Goal: Task Accomplishment & Management: Complete application form

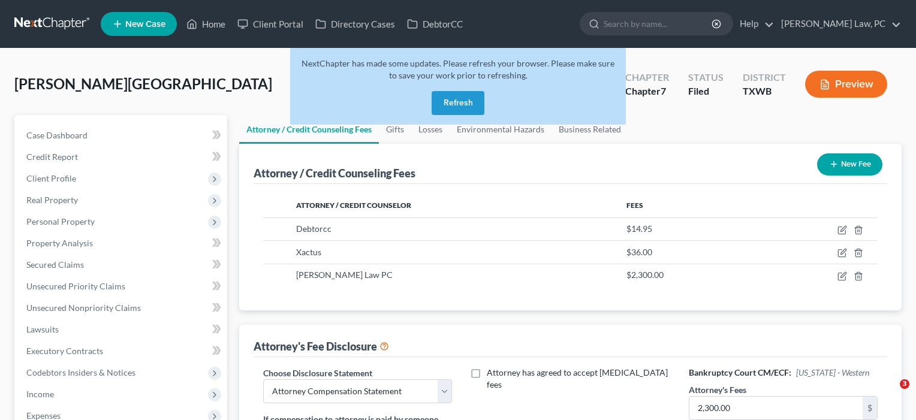
select select "4"
click at [216, 27] on link "Home" at bounding box center [205, 24] width 51 height 22
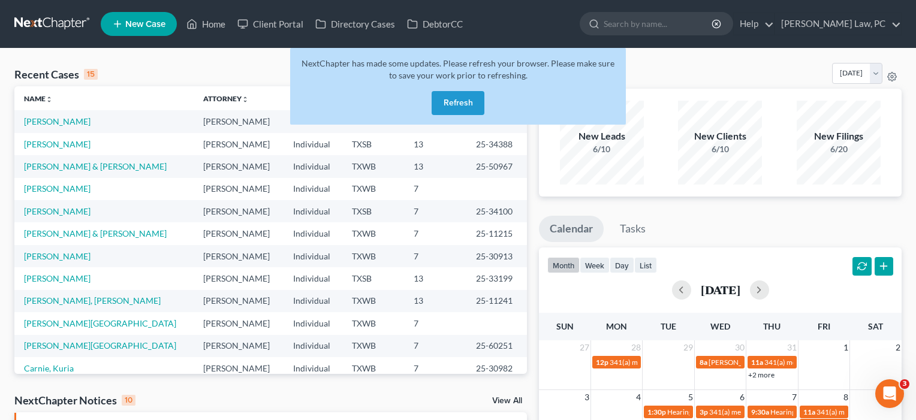
click at [463, 102] on button "Refresh" at bounding box center [458, 103] width 53 height 24
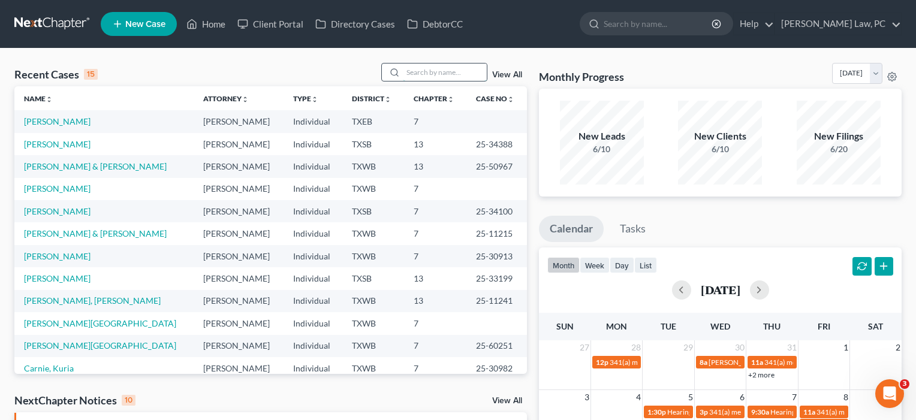
click at [433, 73] on input "search" at bounding box center [445, 72] width 84 height 17
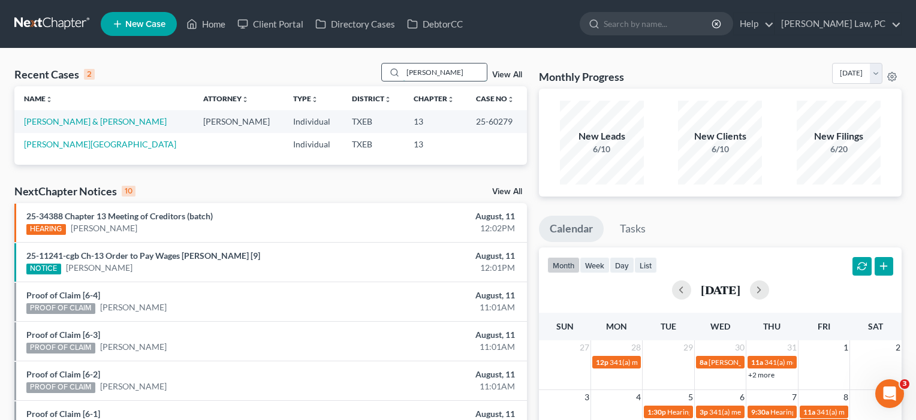
type input "Ledesma"
drag, startPoint x: 433, startPoint y: 73, endPoint x: 57, endPoint y: 121, distance: 378.9
click at [57, 121] on link "[PERSON_NAME] & [PERSON_NAME]" at bounding box center [95, 121] width 143 height 10
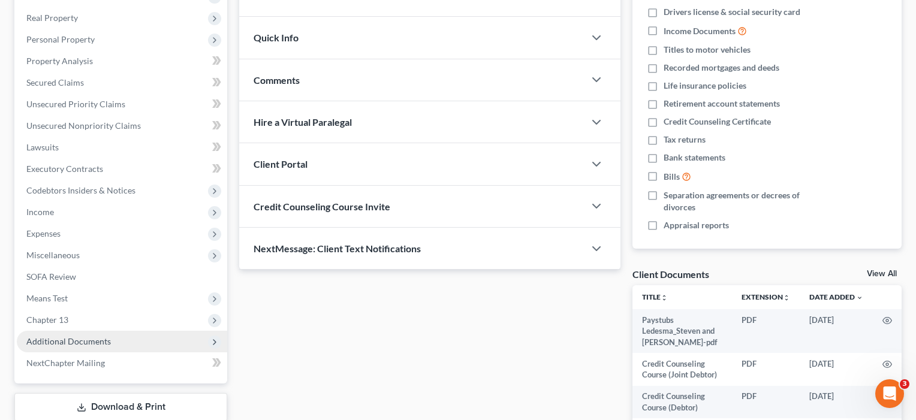
scroll to position [185, 0]
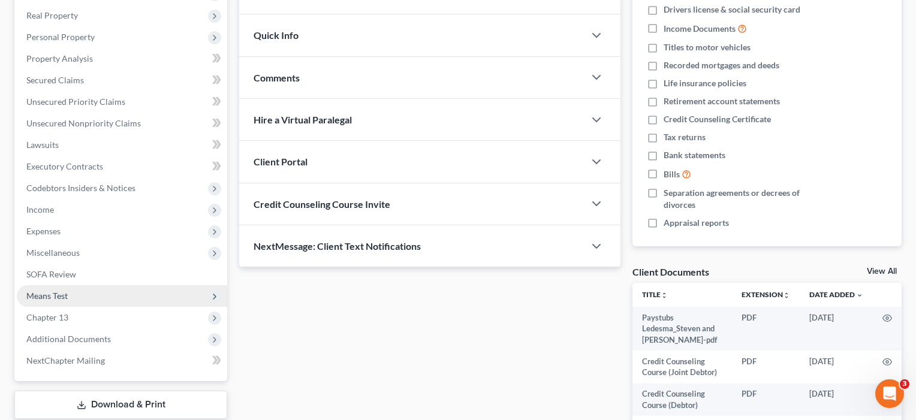
click at [74, 296] on span "Means Test" at bounding box center [122, 296] width 210 height 22
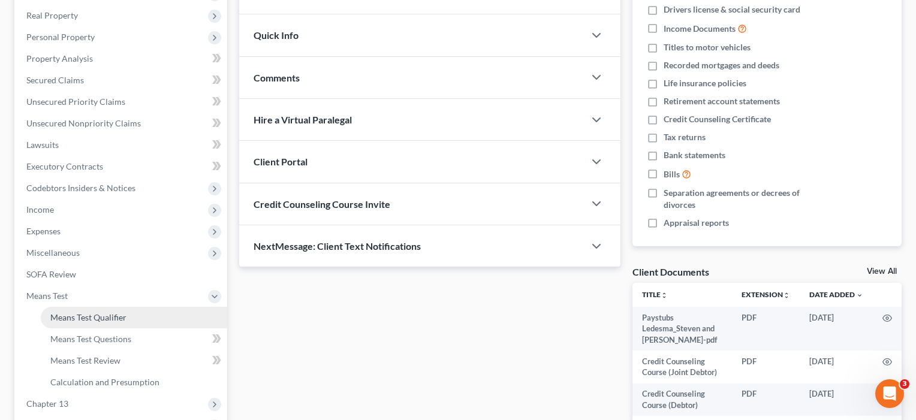
click at [77, 317] on span "Means Test Qualifier" at bounding box center [88, 317] width 76 height 10
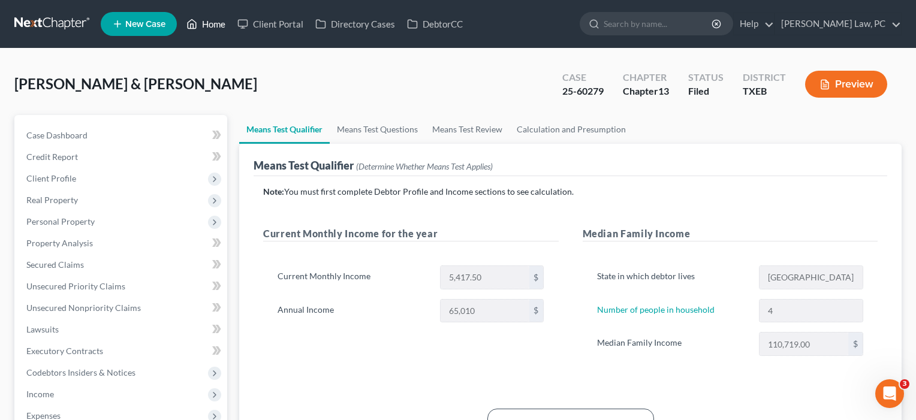
click at [218, 25] on link "Home" at bounding box center [205, 24] width 51 height 22
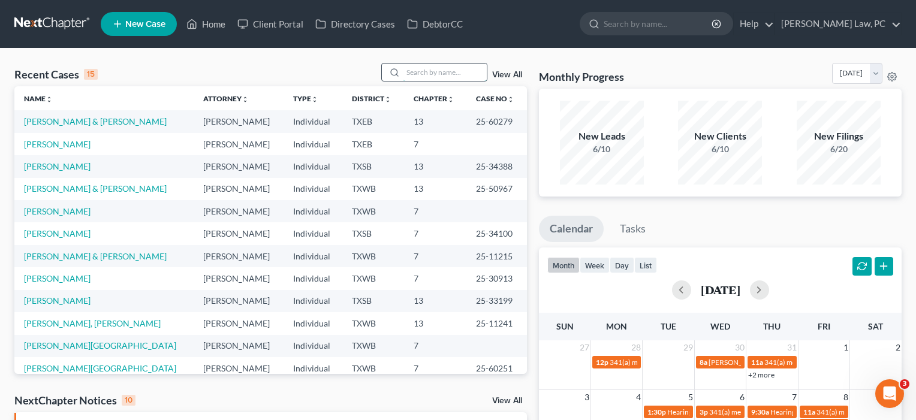
click at [418, 73] on input "search" at bounding box center [445, 72] width 84 height 17
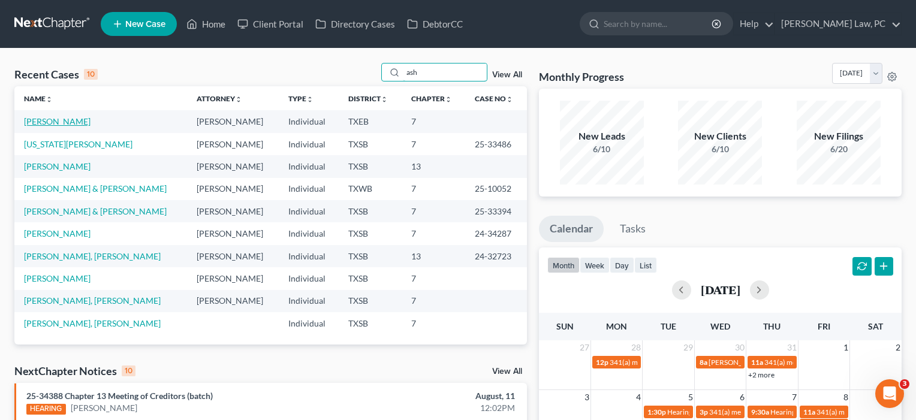
type input "ash"
click at [34, 121] on link "[PERSON_NAME]" at bounding box center [57, 121] width 67 height 10
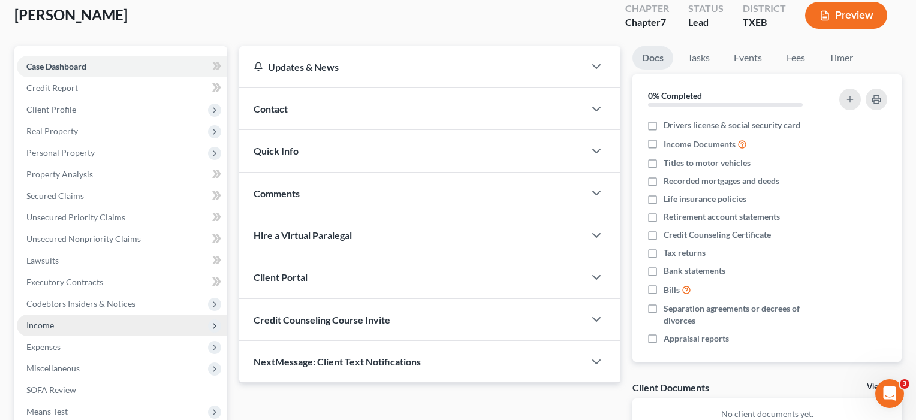
scroll to position [86, 0]
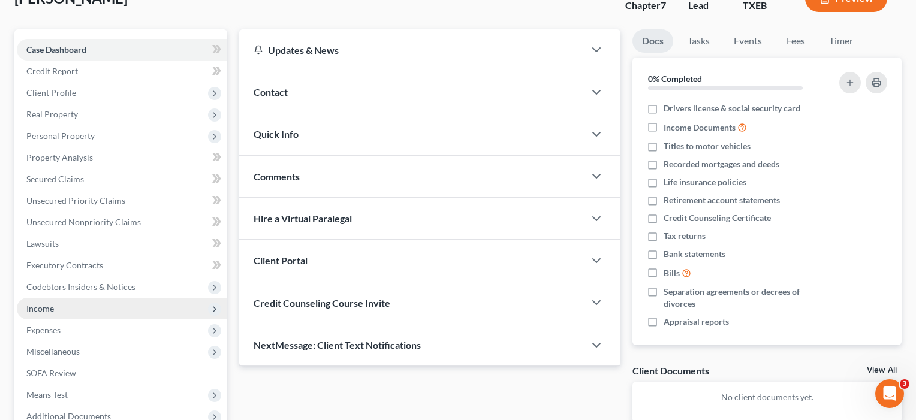
click at [42, 309] on span "Income" at bounding box center [40, 308] width 28 height 10
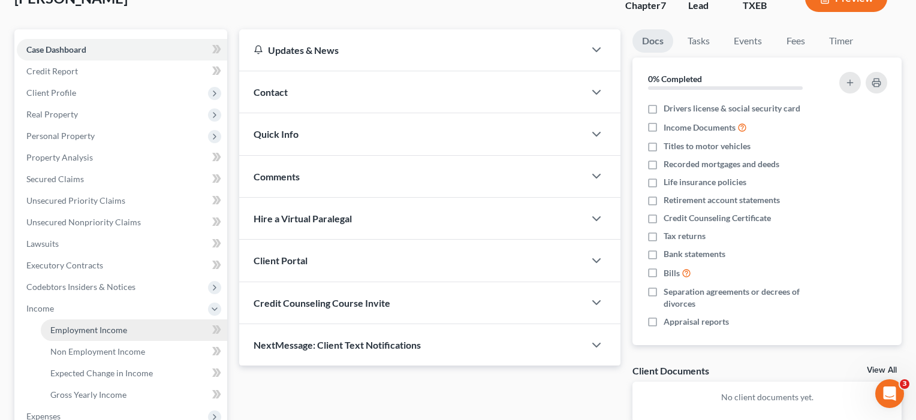
click at [61, 328] on span "Employment Income" at bounding box center [88, 330] width 77 height 10
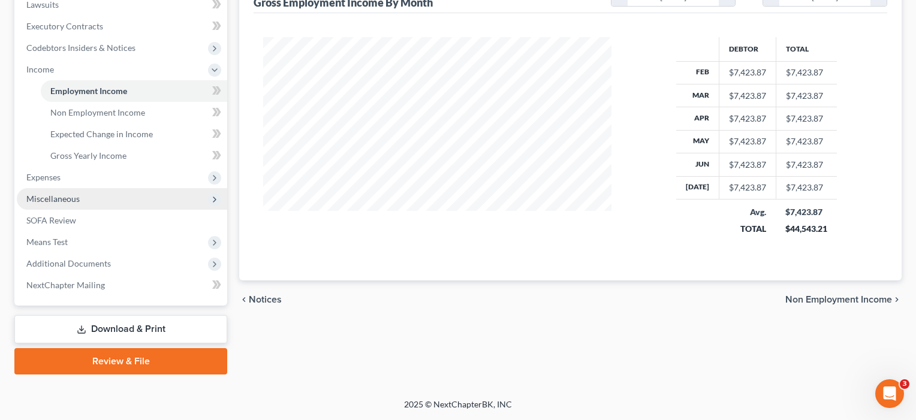
scroll to position [325, 0]
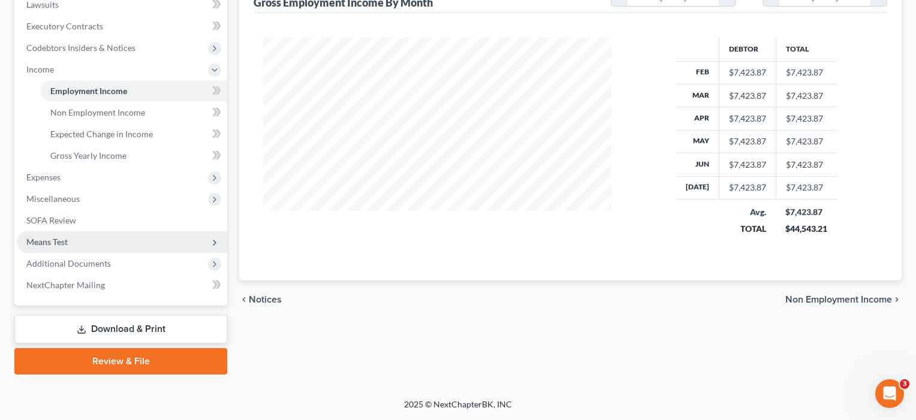
click at [56, 240] on span "Means Test" at bounding box center [46, 242] width 41 height 10
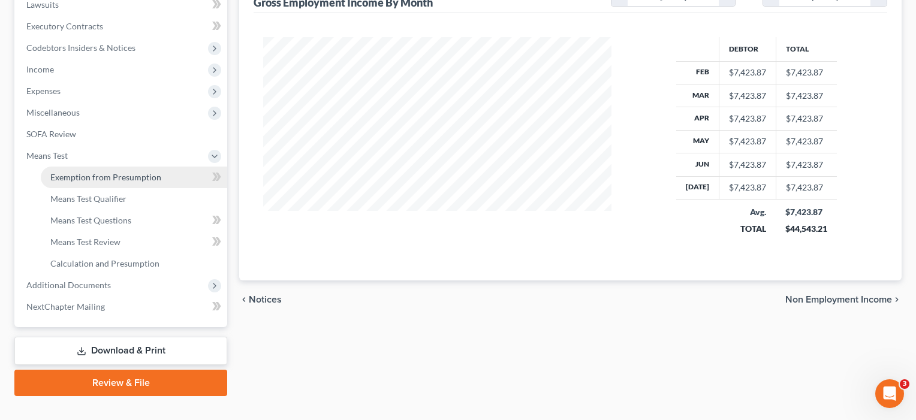
click at [79, 179] on span "Exemption from Presumption" at bounding box center [105, 177] width 111 height 10
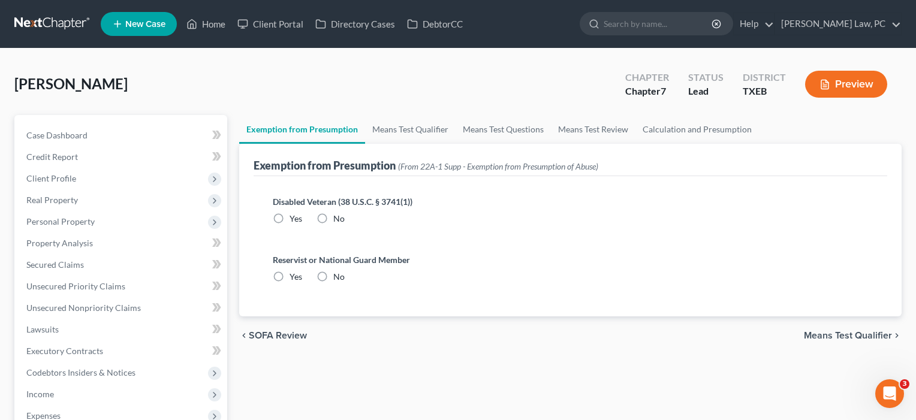
click at [333, 218] on label "No" at bounding box center [338, 219] width 11 height 12
click at [338, 218] on input "No" at bounding box center [342, 217] width 8 height 8
radio input "true"
click at [333, 276] on label "No" at bounding box center [338, 277] width 11 height 12
click at [338, 276] on input "No" at bounding box center [342, 275] width 8 height 8
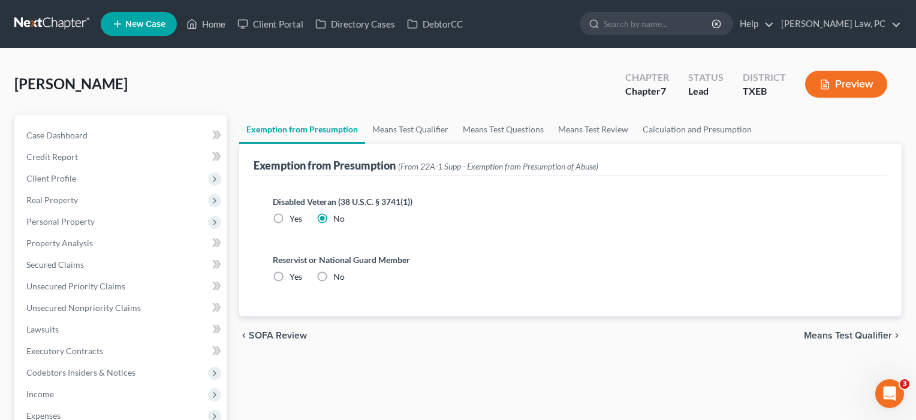
radio input "true"
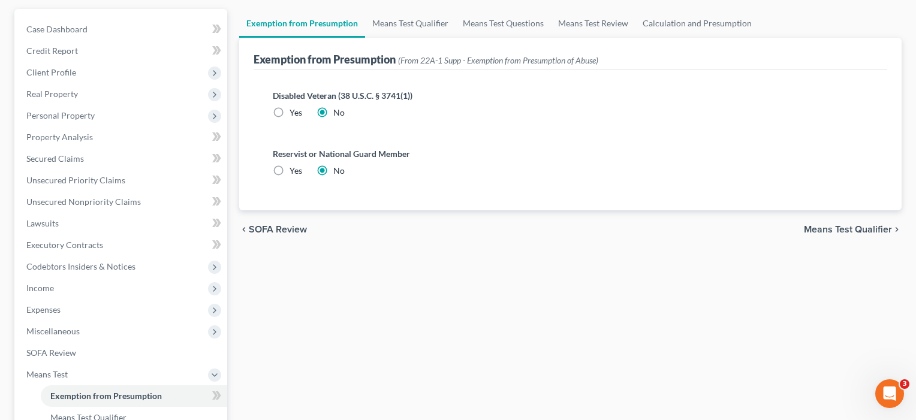
scroll to position [181, 0]
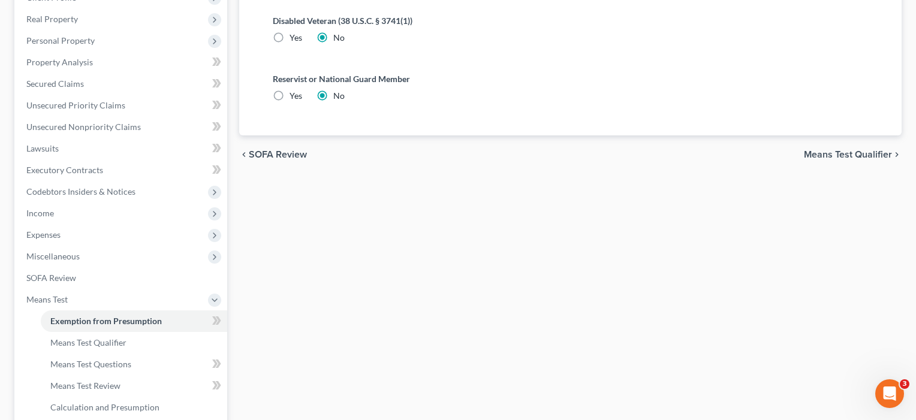
click at [832, 150] on span "Means Test Qualifier" at bounding box center [848, 155] width 88 height 10
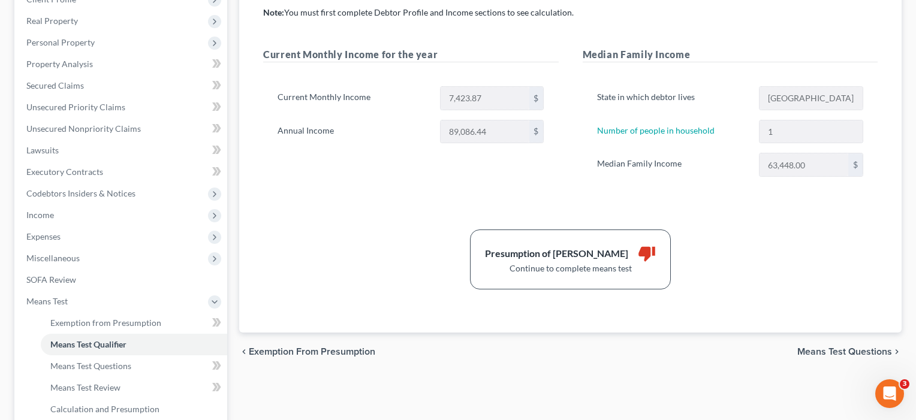
scroll to position [180, 0]
click at [121, 363] on span "Means Test Questions" at bounding box center [90, 365] width 81 height 10
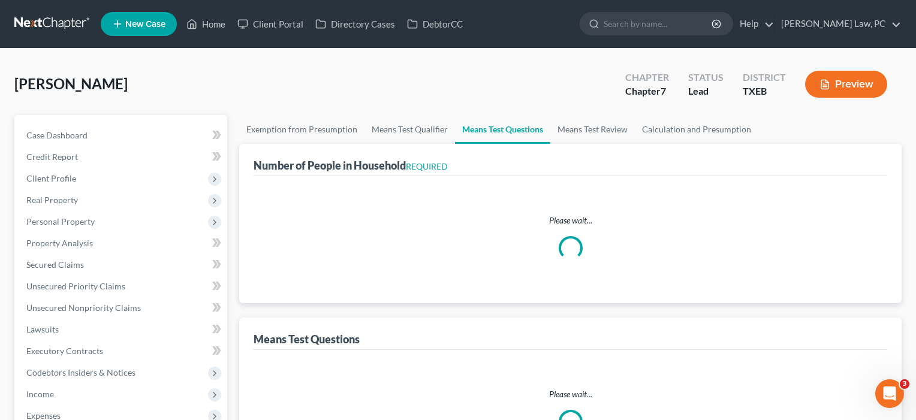
select select "0"
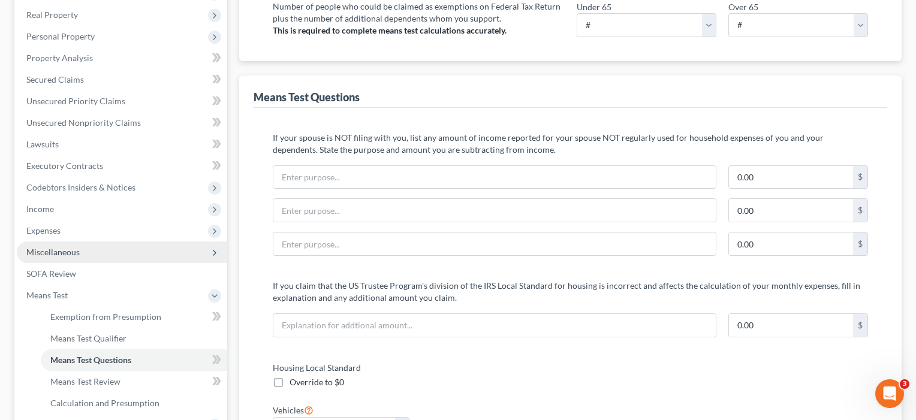
scroll to position [249, 0]
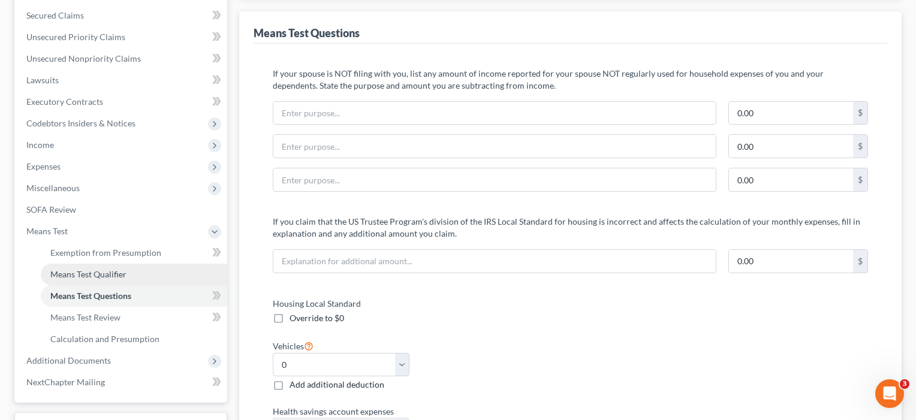
click at [110, 272] on span "Means Test Qualifier" at bounding box center [88, 274] width 76 height 10
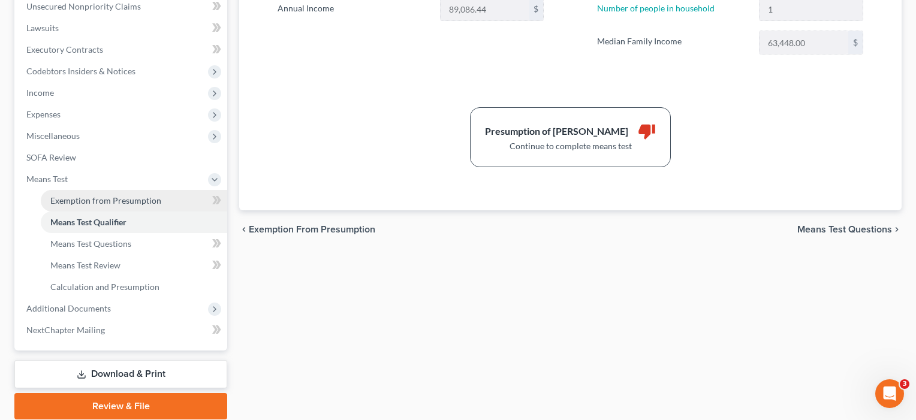
scroll to position [306, 0]
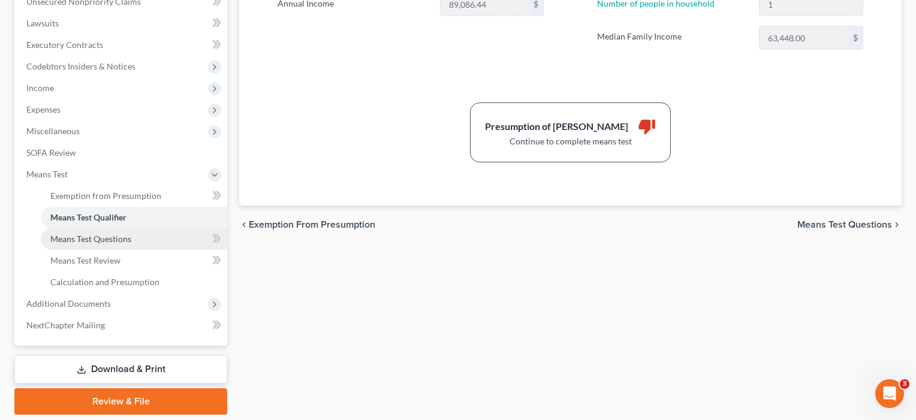
click at [109, 237] on span "Means Test Questions" at bounding box center [90, 239] width 81 height 10
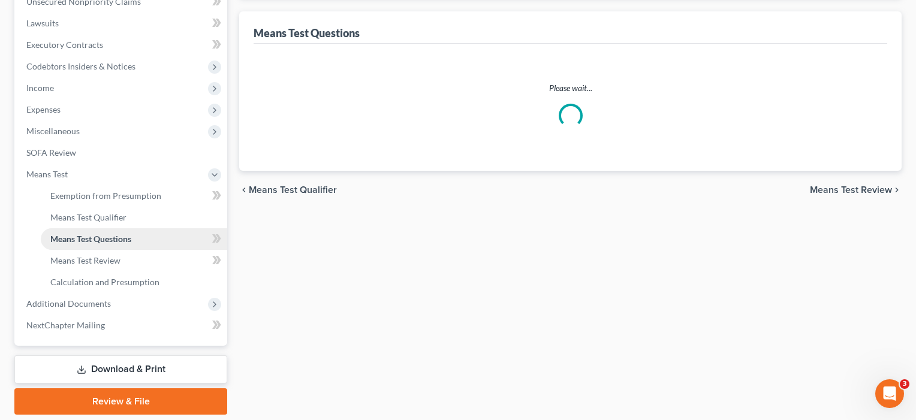
scroll to position [54, 0]
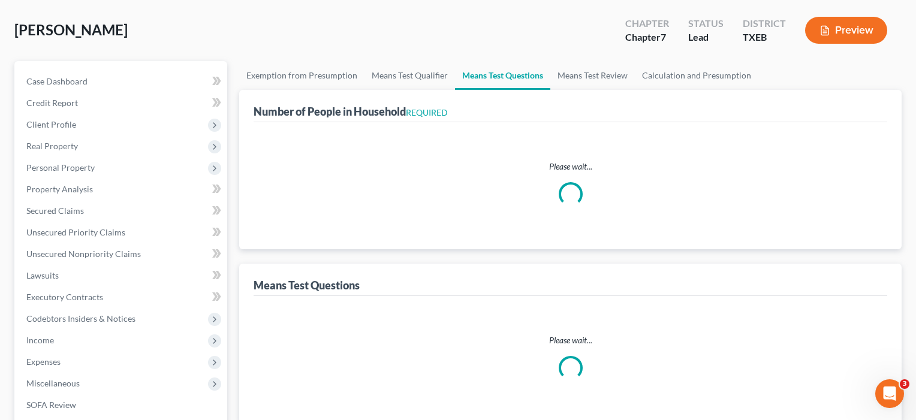
select select "0"
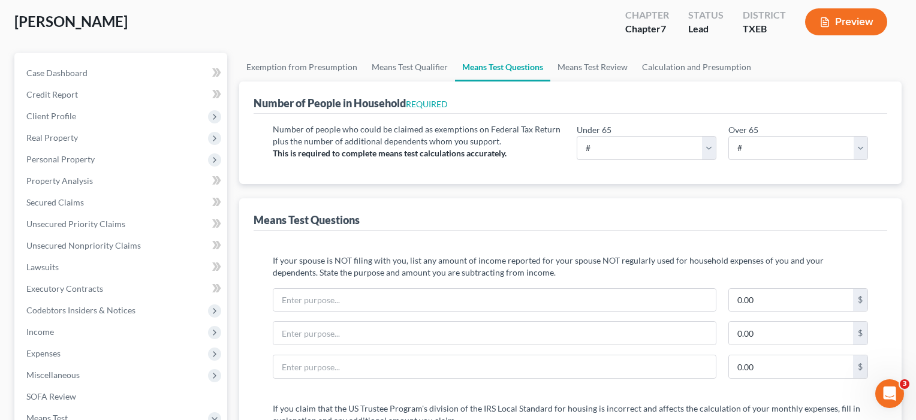
scroll to position [70, 0]
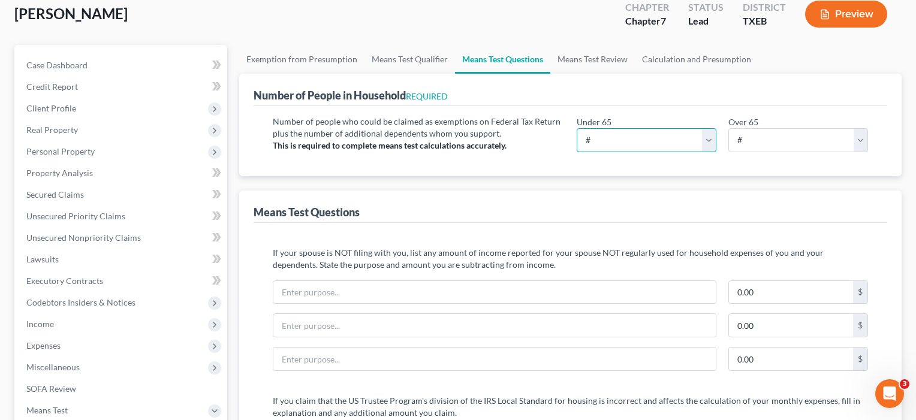
select select "1"
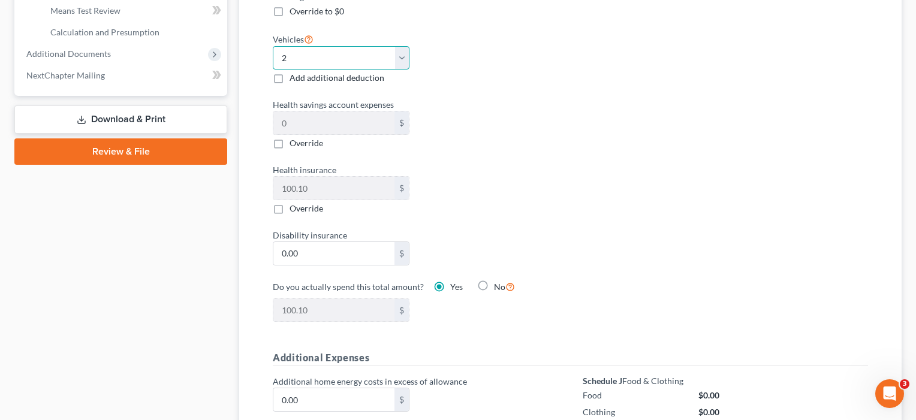
scroll to position [561, 0]
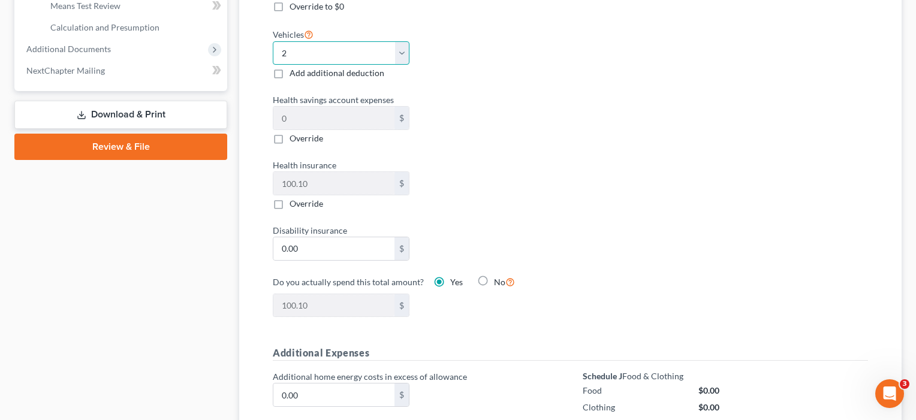
select select "1"
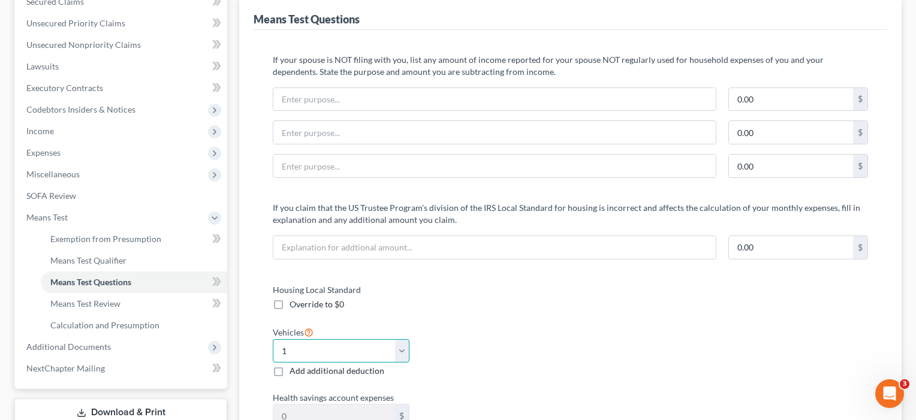
scroll to position [263, 0]
click at [100, 305] on span "Means Test Review" at bounding box center [85, 304] width 70 height 10
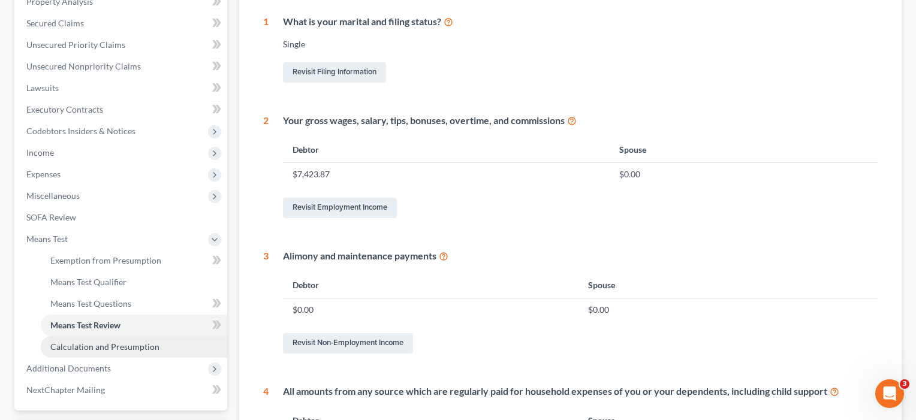
click at [105, 348] on span "Calculation and Presumption" at bounding box center [104, 347] width 109 height 10
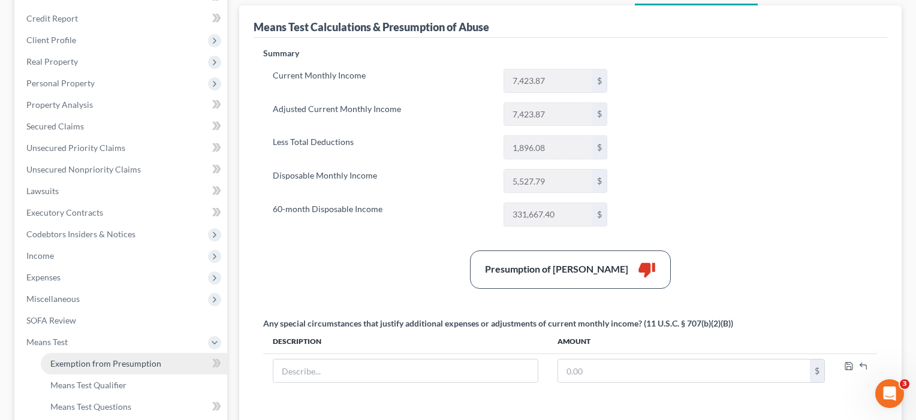
click at [67, 362] on span "Exemption from Presumption" at bounding box center [105, 364] width 111 height 10
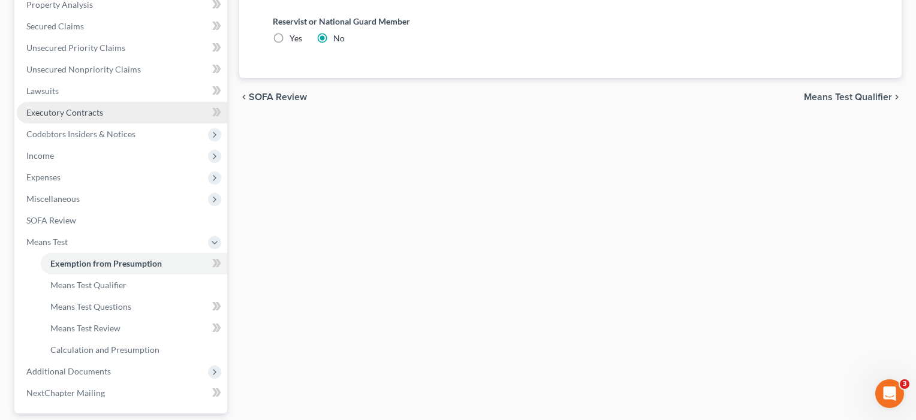
scroll to position [322, 0]
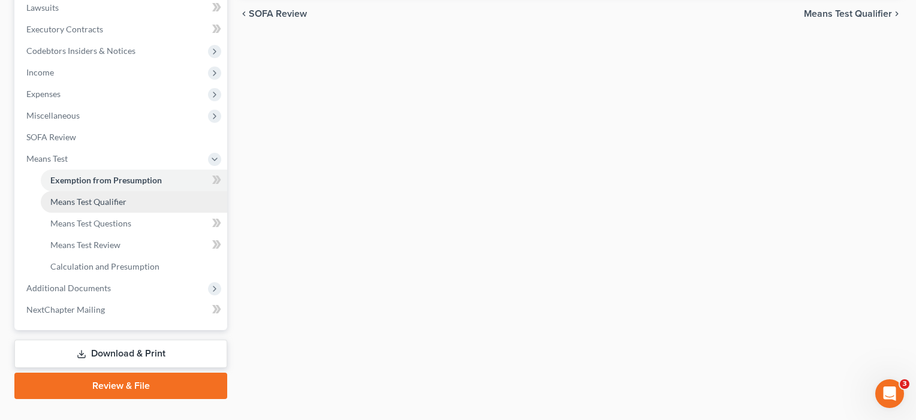
click at [91, 198] on span "Means Test Qualifier" at bounding box center [88, 202] width 76 height 10
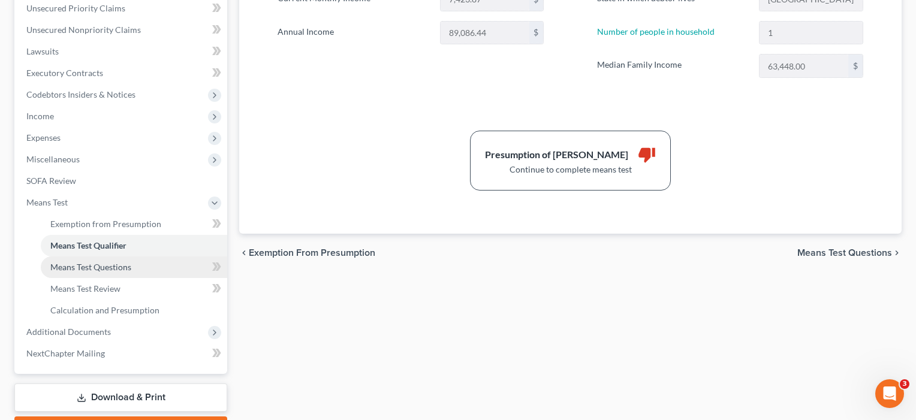
click at [103, 272] on link "Means Test Questions" at bounding box center [134, 268] width 186 height 22
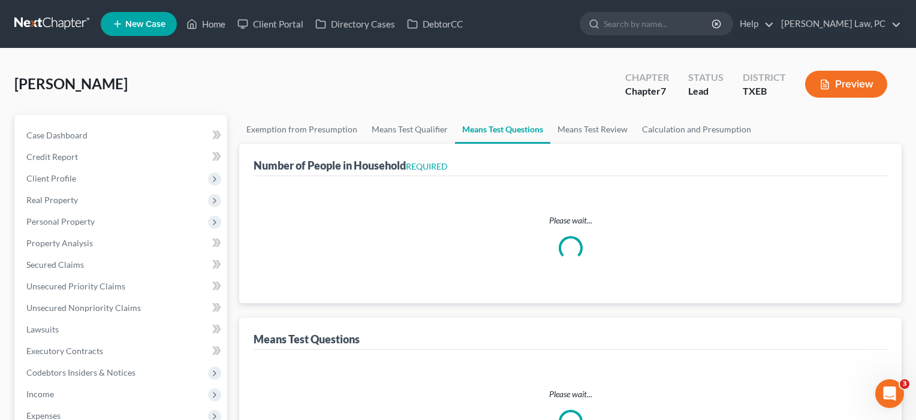
select select "1"
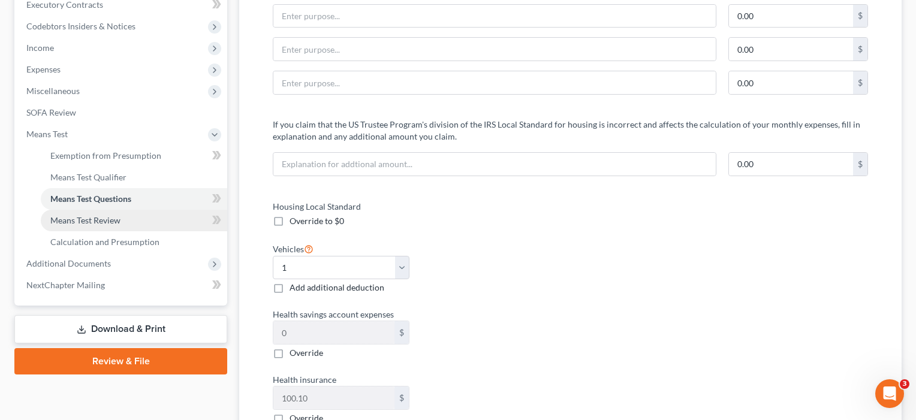
scroll to position [352, 0]
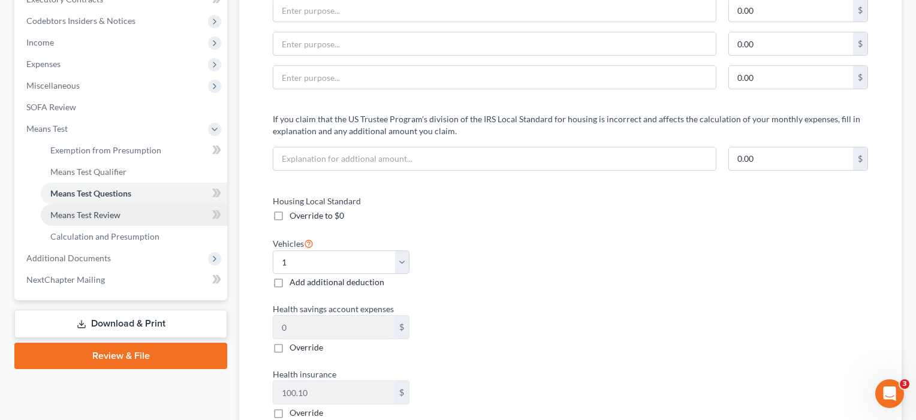
click at [117, 215] on span "Means Test Review" at bounding box center [85, 215] width 70 height 10
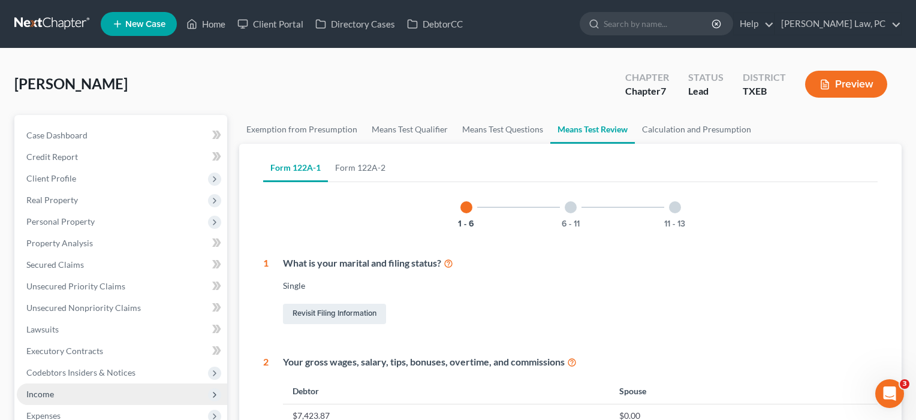
click at [50, 396] on span "Income" at bounding box center [40, 394] width 28 height 10
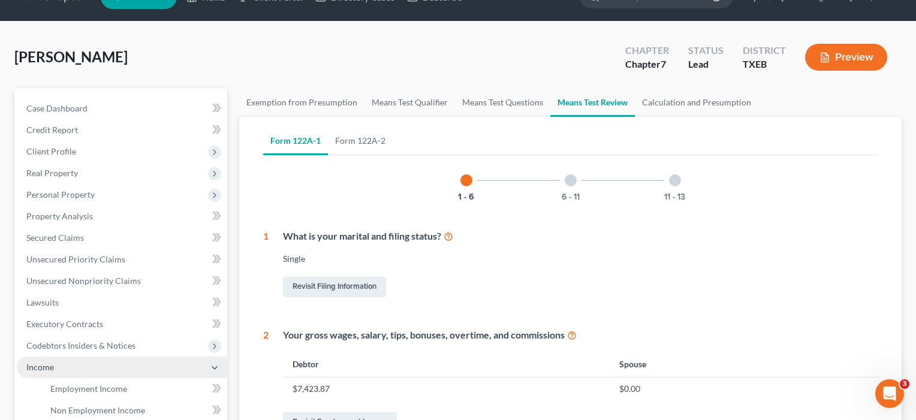
scroll to position [83, 0]
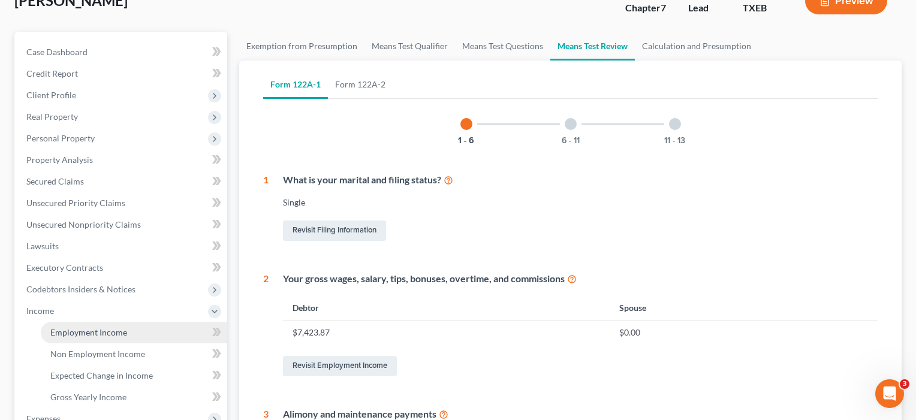
click at [68, 329] on span "Employment Income" at bounding box center [88, 332] width 77 height 10
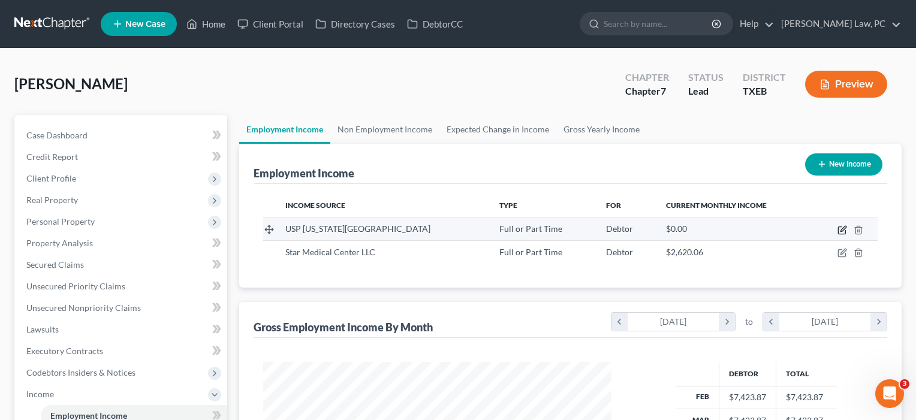
click at [839, 231] on icon "button" at bounding box center [841, 230] width 7 height 7
select select "0"
select select "45"
select select "2"
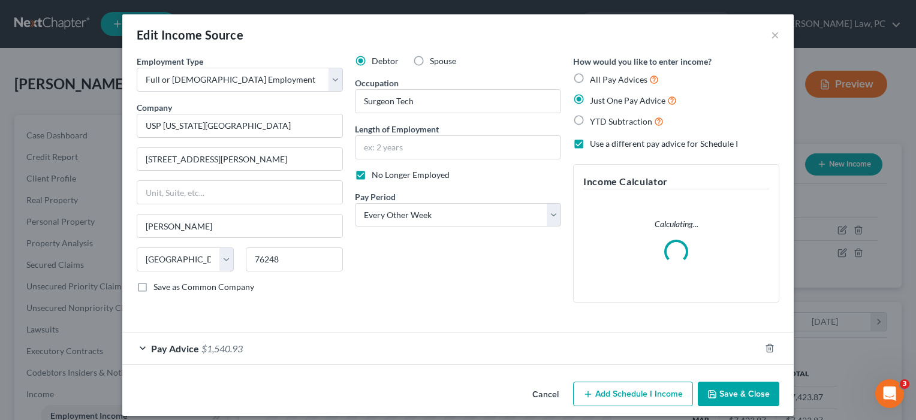
click at [360, 353] on div "Pay Advice $1,540.93" at bounding box center [441, 349] width 638 height 32
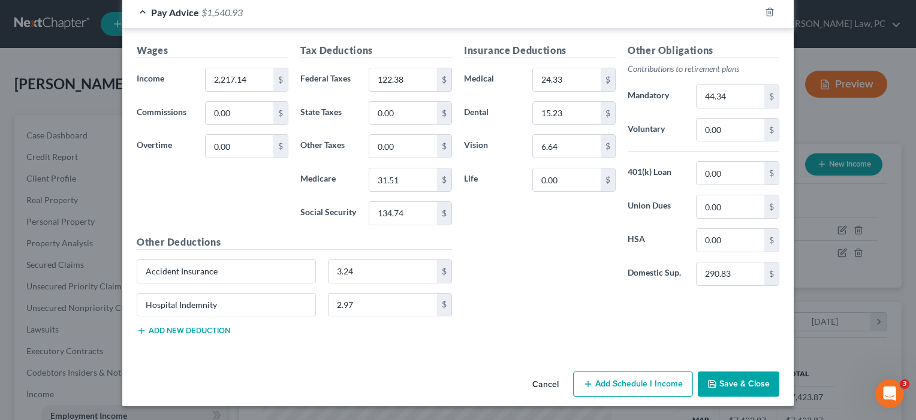
scroll to position [376, 0]
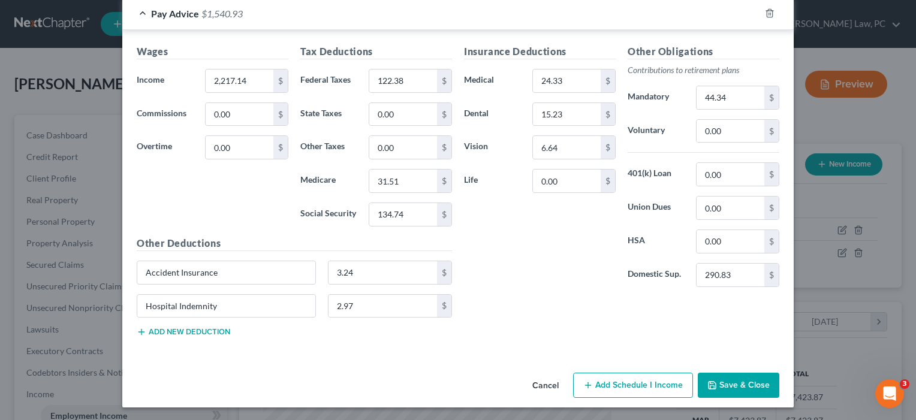
click at [723, 384] on button "Save & Close" at bounding box center [739, 385] width 82 height 25
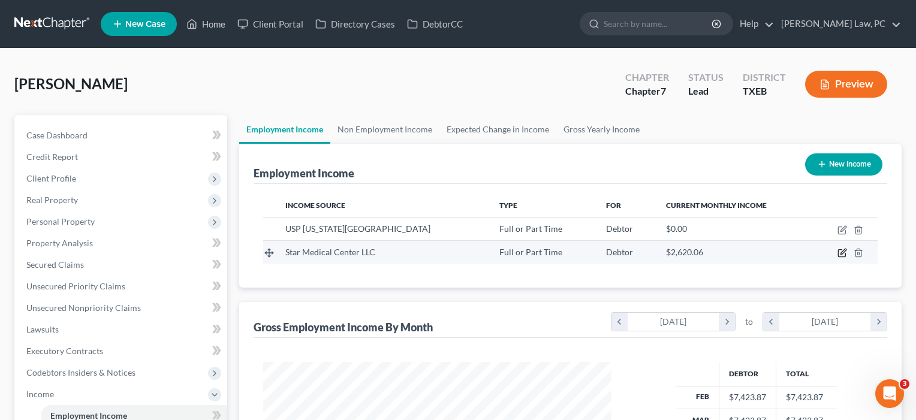
click at [844, 254] on icon "button" at bounding box center [843, 251] width 5 height 5
select select "0"
select select "45"
select select "2"
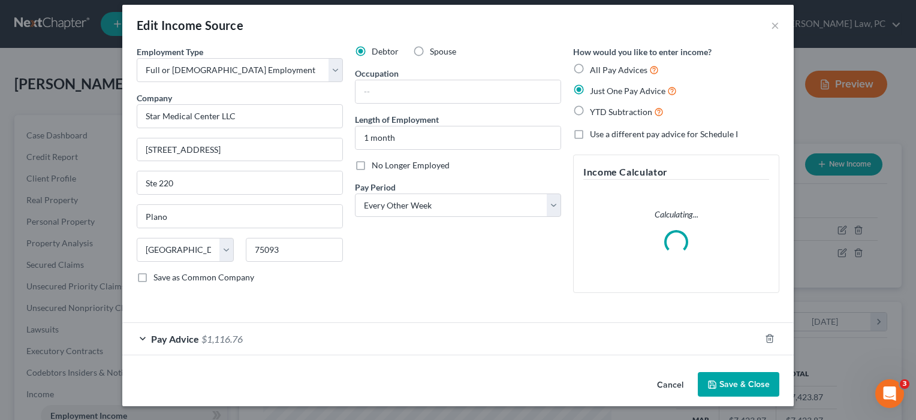
scroll to position [9, 0]
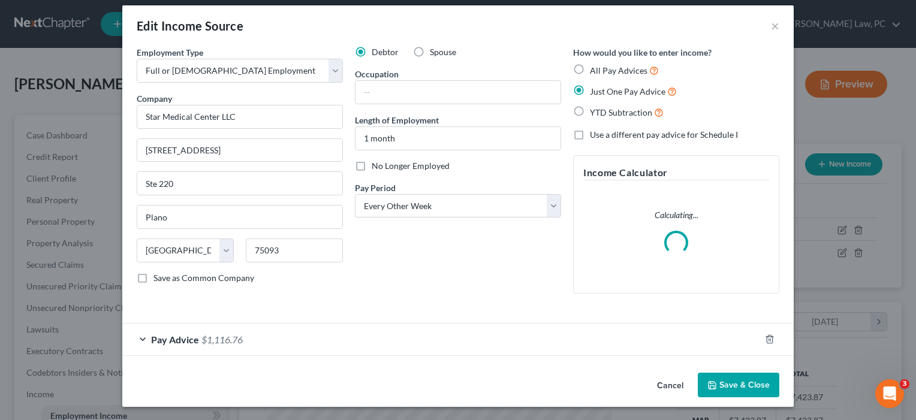
click at [749, 381] on button "Save & Close" at bounding box center [739, 385] width 82 height 25
